Goal: Use online tool/utility: Utilize a website feature to perform a specific function

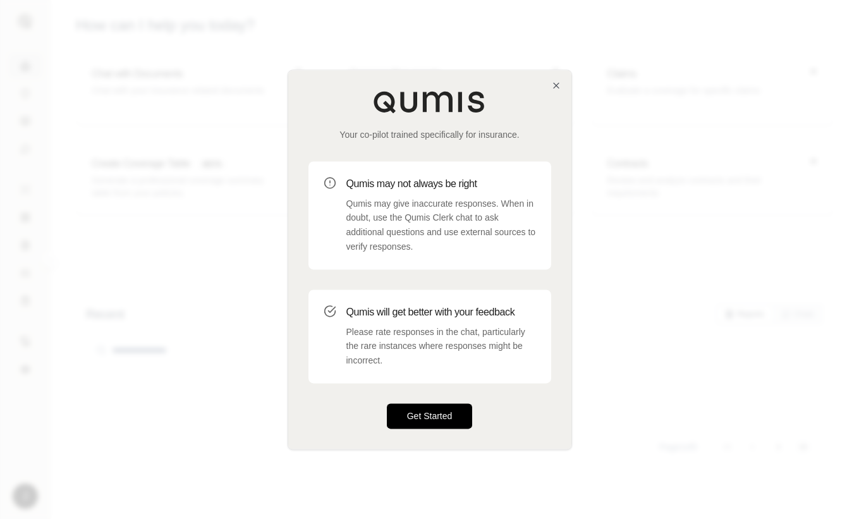
click at [431, 406] on button "Get Started" at bounding box center [430, 415] width 86 height 25
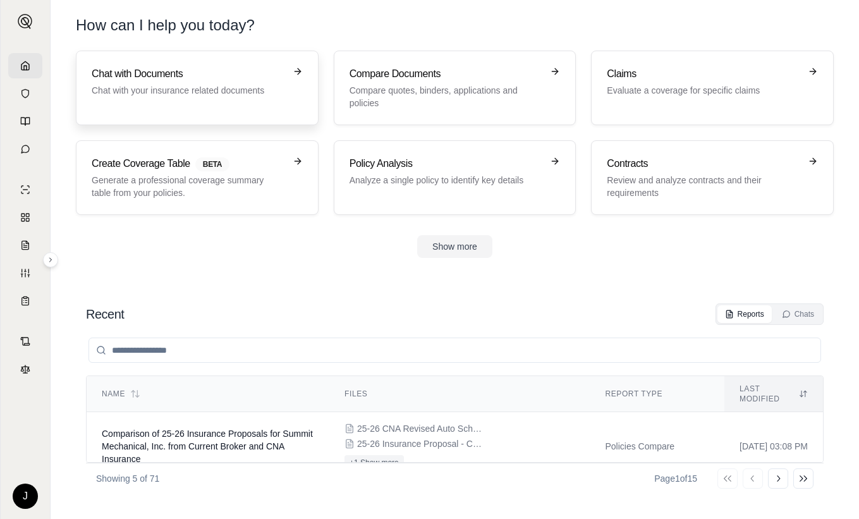
click at [171, 87] on p "Chat with your insurance related documents" at bounding box center [188, 90] width 193 height 13
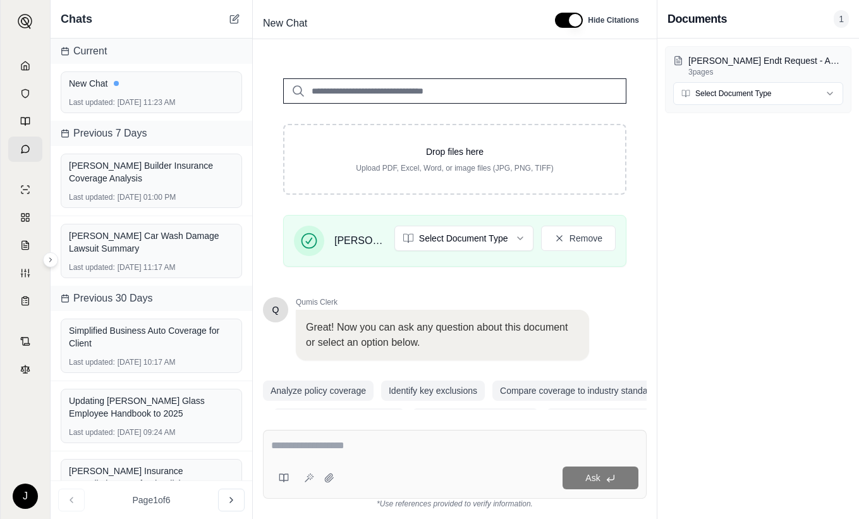
scroll to position [188, 0]
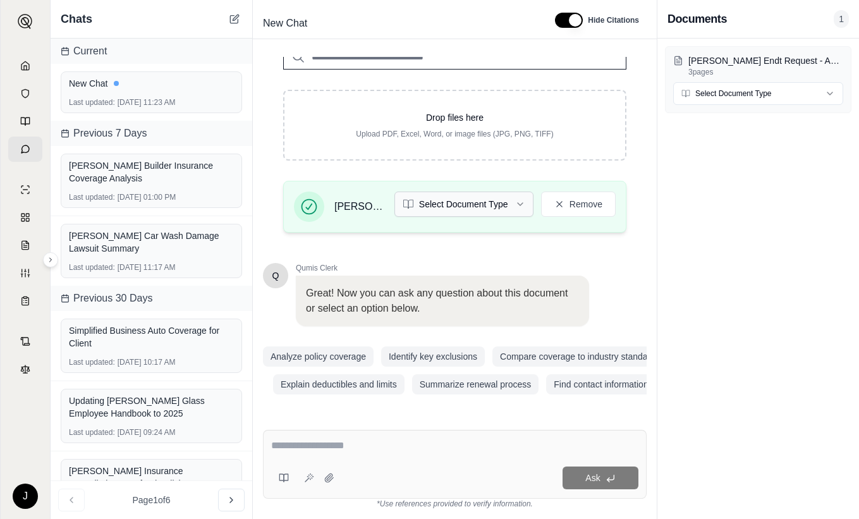
click at [469, 193] on html "J Chats Current New Chat Last updated: [DATE] 11:23 AM Previous 7 Days [PERSON_…" at bounding box center [429, 259] width 859 height 519
click at [360, 450] on textarea at bounding box center [454, 445] width 367 height 15
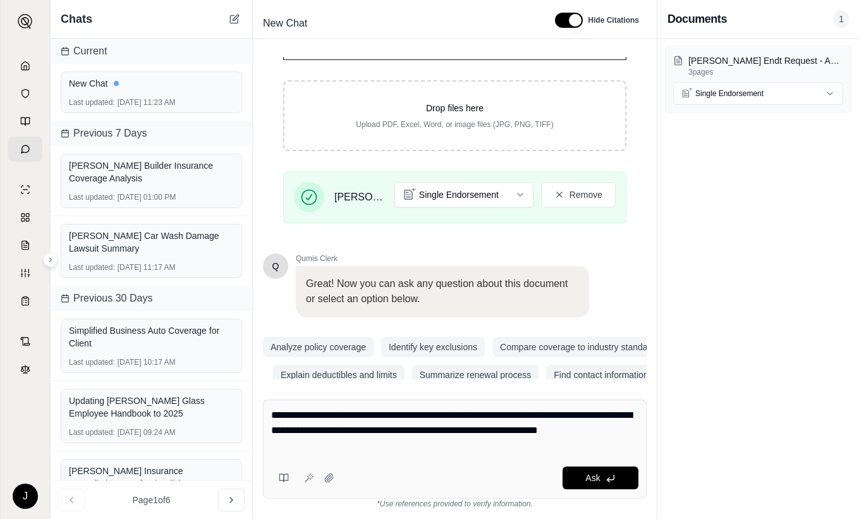
click at [404, 436] on textarea "**********" at bounding box center [454, 431] width 367 height 46
click at [401, 449] on textarea "**********" at bounding box center [454, 431] width 367 height 46
type textarea "**********"
click at [603, 475] on button "Ask" at bounding box center [601, 478] width 76 height 23
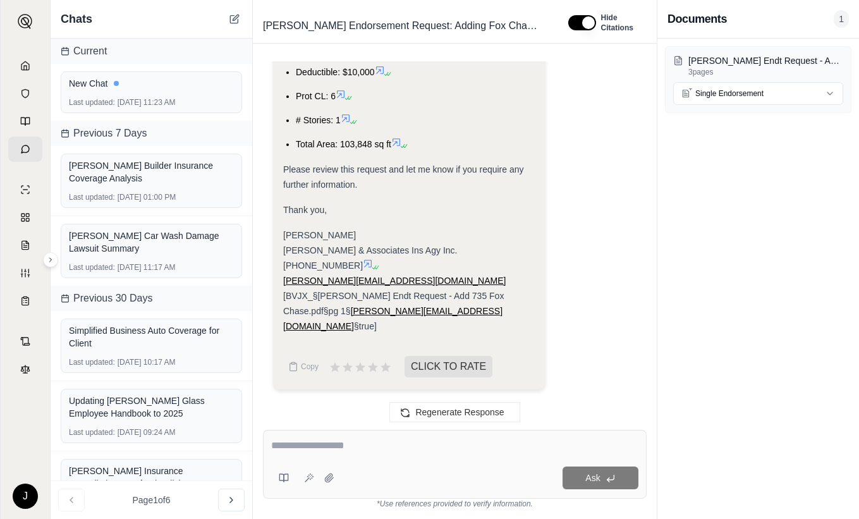
scroll to position [1585, 0]
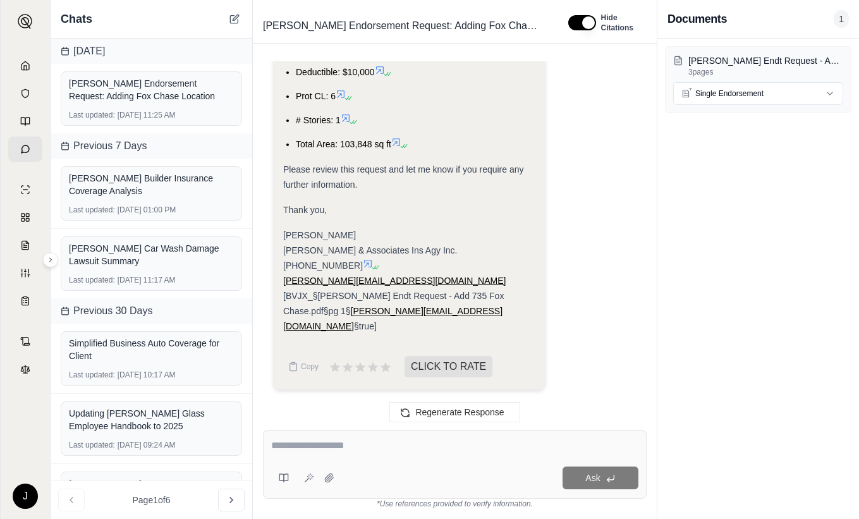
click at [507, 192] on div "Please review this request and let me know if you require any further informati…" at bounding box center [409, 177] width 252 height 30
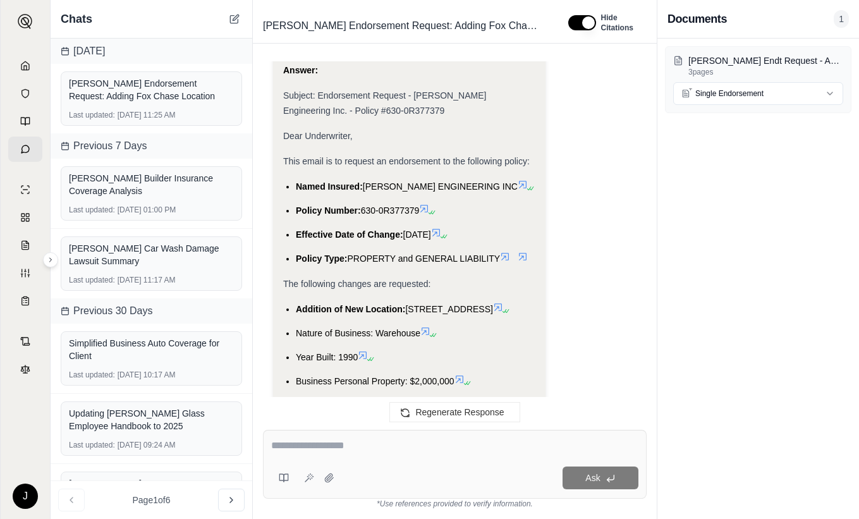
scroll to position [1143, 0]
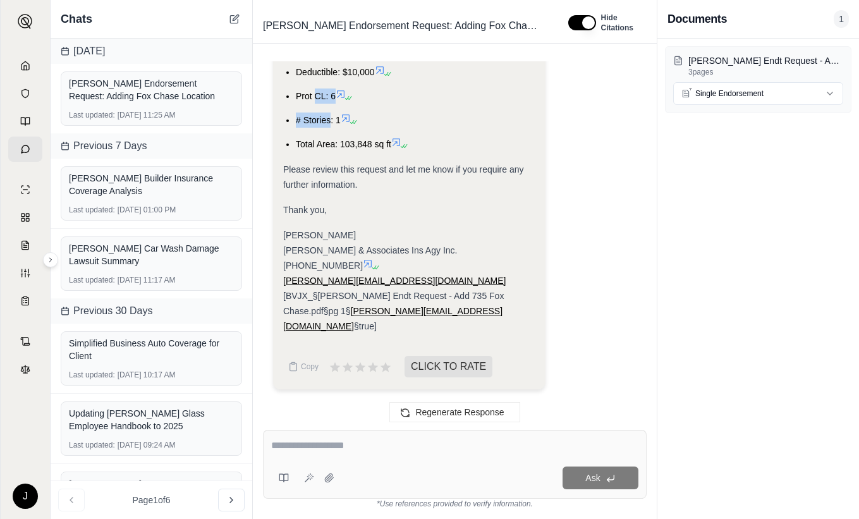
drag, startPoint x: 317, startPoint y: 118, endPoint x: 331, endPoint y: 119, distance: 14.0
click at [331, 119] on ul "Addition of New Location: [STREET_ADDRESS] Nature of Business: Warehouse Year B…" at bounding box center [409, 23] width 252 height 255
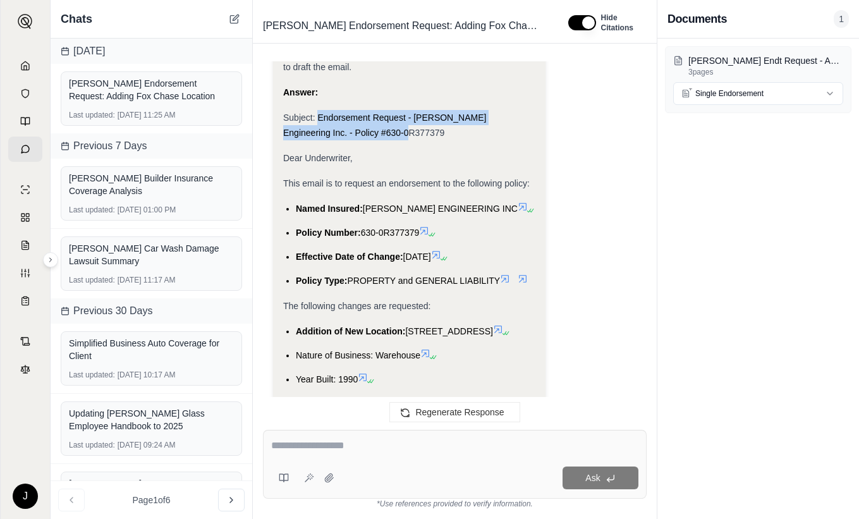
drag, startPoint x: 317, startPoint y: 116, endPoint x: 372, endPoint y: 132, distance: 57.8
click at [372, 132] on span "Subject: Endorsement Request - [PERSON_NAME] Engineering Inc. - Policy #630-0R3…" at bounding box center [384, 125] width 203 height 25
copy span "Endorsement Request - [PERSON_NAME] Engineering Inc. - Policy #630-0R377379"
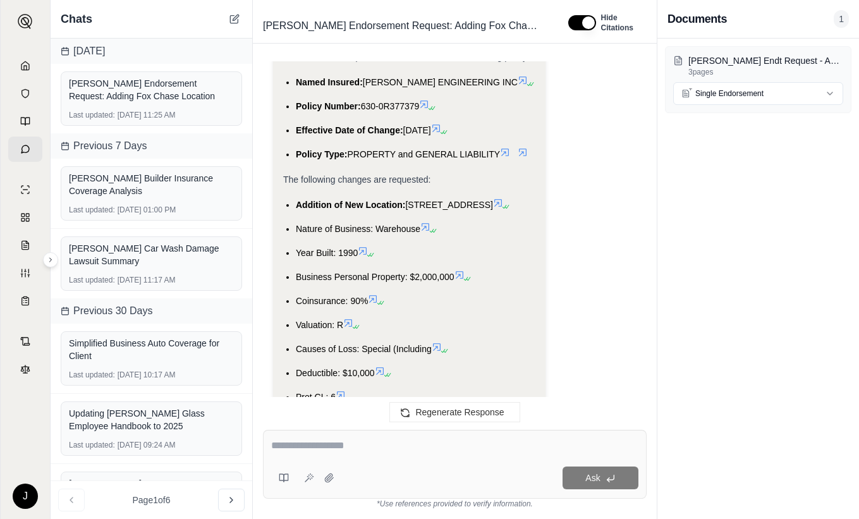
scroll to position [1585, 0]
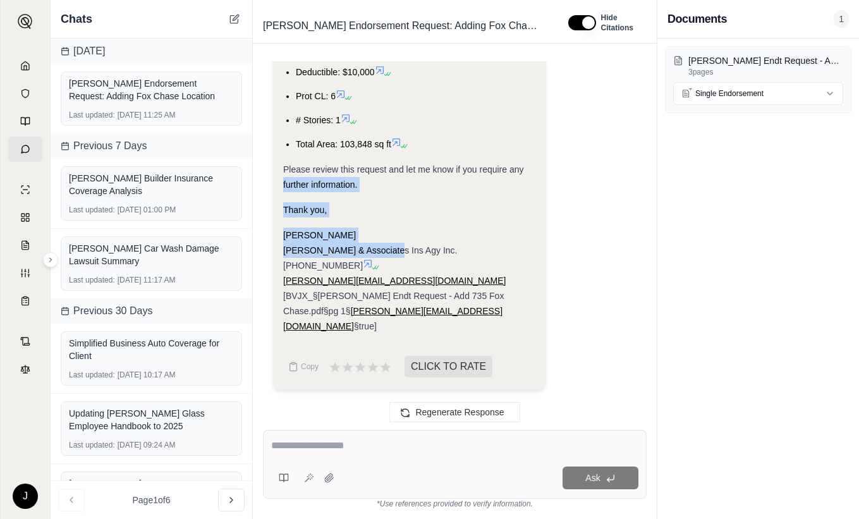
drag, startPoint x: 284, startPoint y: 193, endPoint x: 383, endPoint y: 262, distance: 120.5
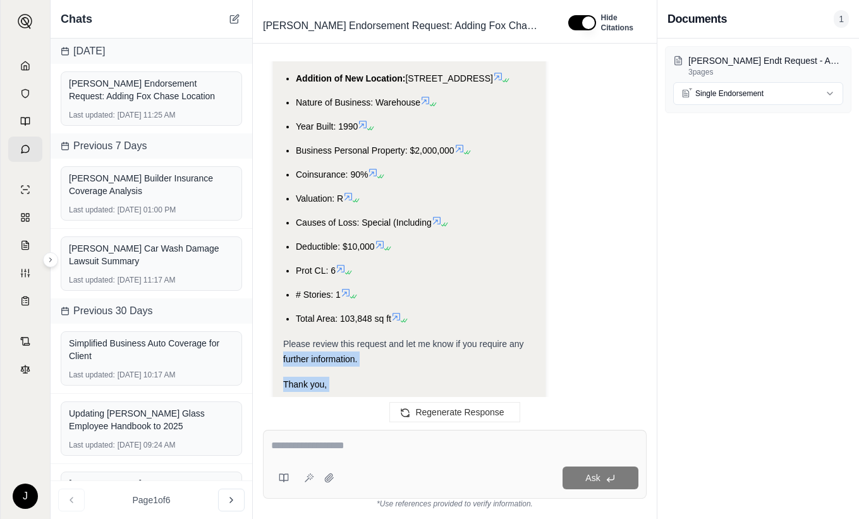
scroll to position [1332, 0]
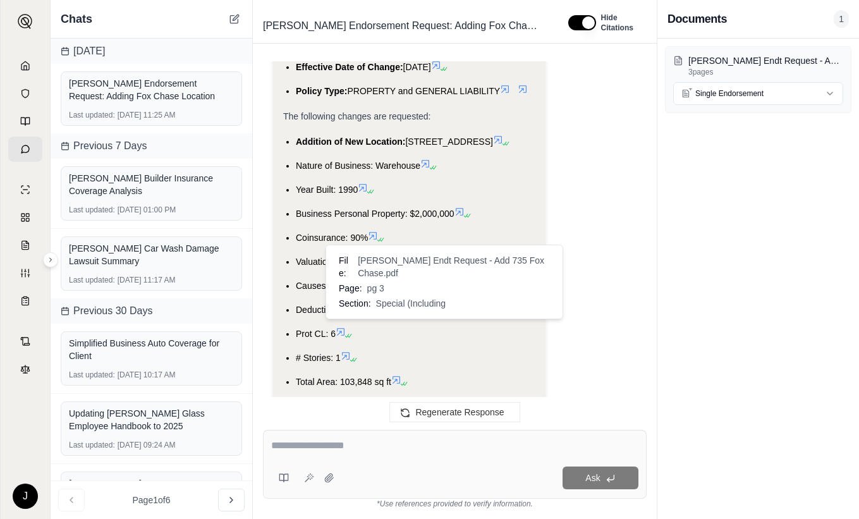
drag, startPoint x: 284, startPoint y: 129, endPoint x: 439, endPoint y: 316, distance: 243.3
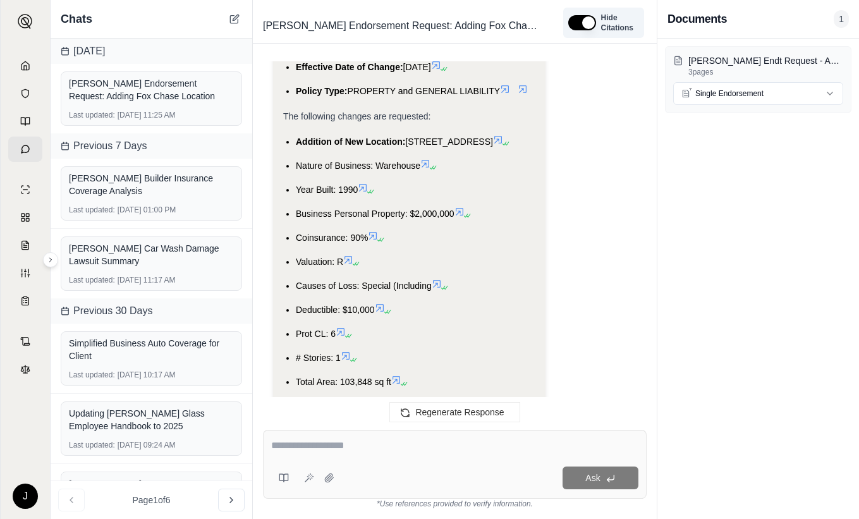
click at [576, 25] on button "button" at bounding box center [582, 22] width 28 height 15
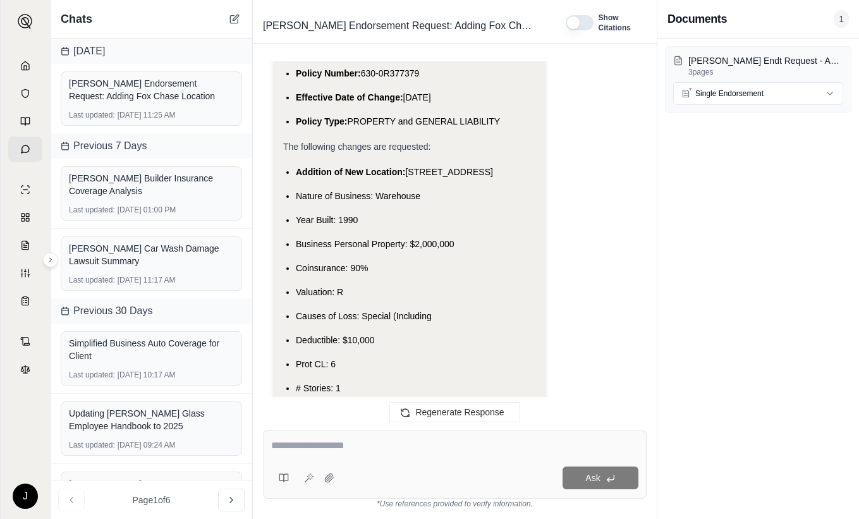
type button "on"
click at [284, 142] on span "The following changes are requested:" at bounding box center [356, 147] width 147 height 10
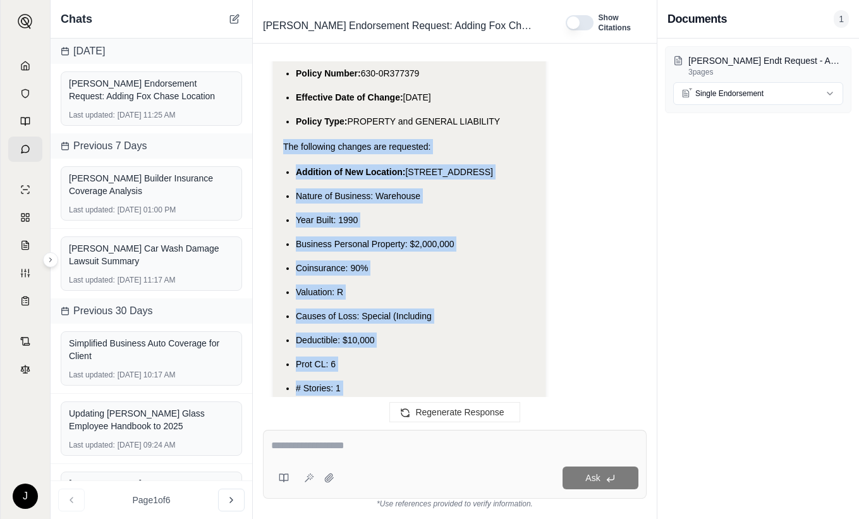
drag, startPoint x: 283, startPoint y: 112, endPoint x: 391, endPoint y: 393, distance: 301.4
copy div "The following changes are requested: Addition of New Location: [STREET_ADDRESS]…"
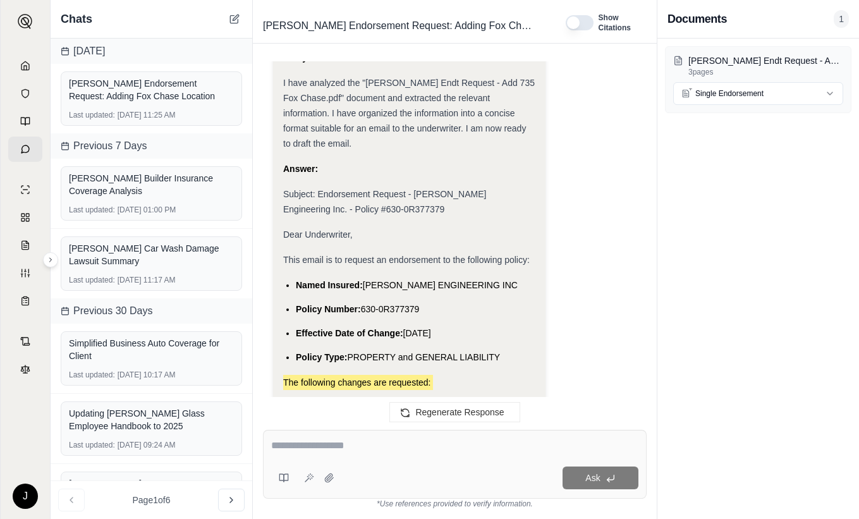
scroll to position [1034, 0]
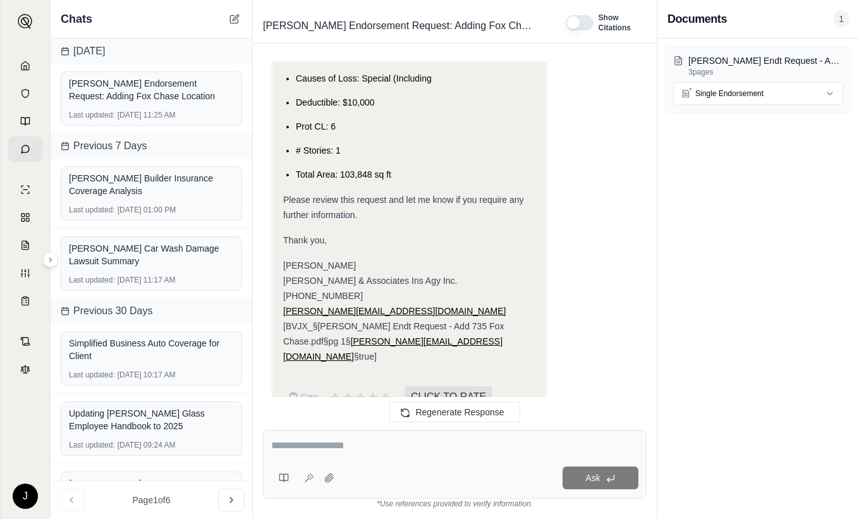
scroll to position [1476, 0]
